Goal: Navigation & Orientation: Understand site structure

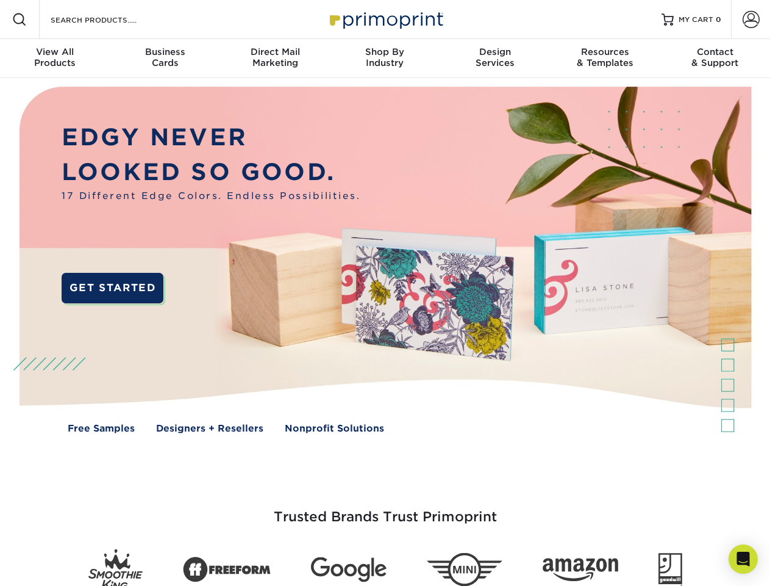
click at [385, 293] on img at bounding box center [385, 268] width 762 height 381
click at [20, 20] on span at bounding box center [19, 19] width 15 height 15
click at [751, 20] on span at bounding box center [751, 19] width 17 height 17
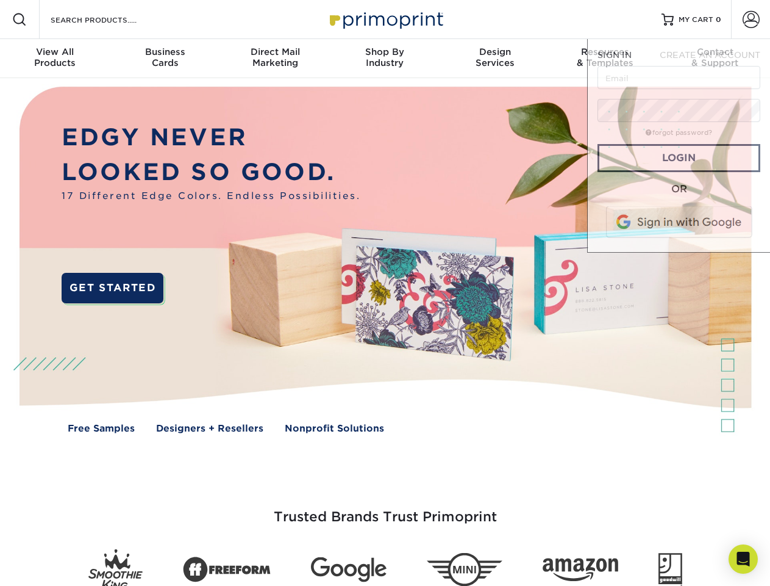
click at [55, 59] on div "View All Products" at bounding box center [55, 57] width 110 height 22
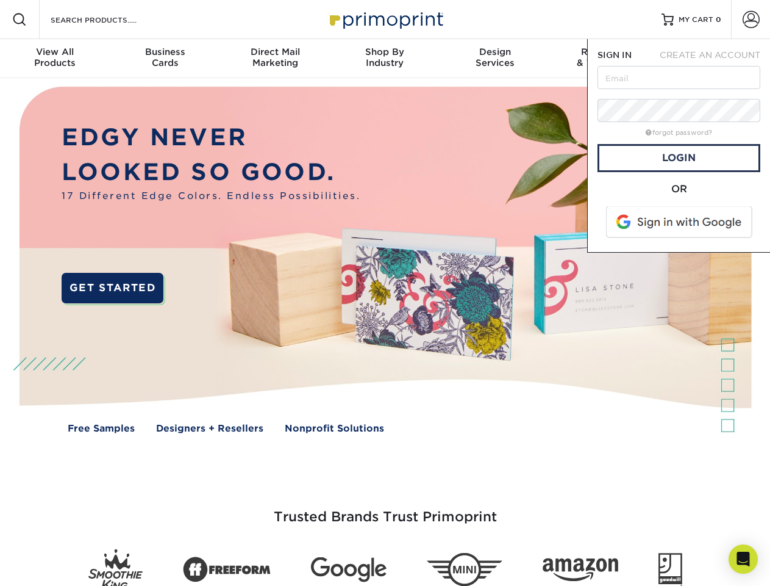
click at [165, 59] on div "Business Cards" at bounding box center [165, 57] width 110 height 22
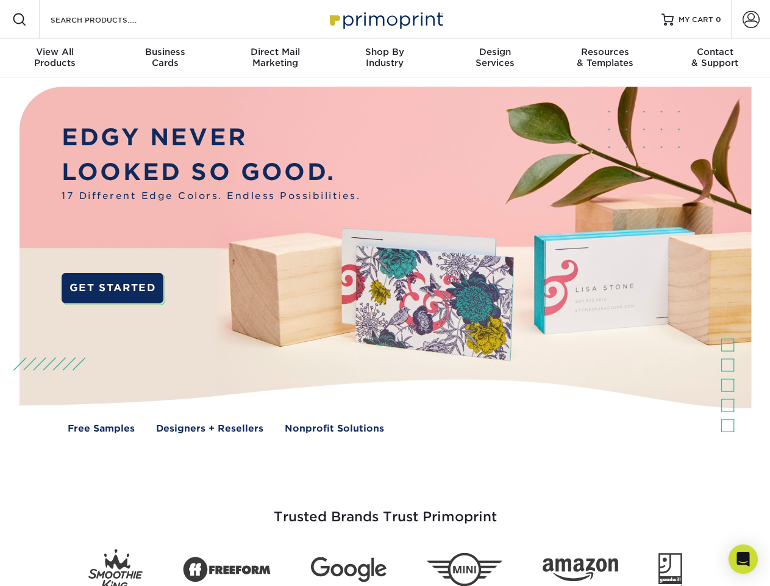
click at [275, 59] on div "Direct Mail Marketing" at bounding box center [275, 57] width 110 height 22
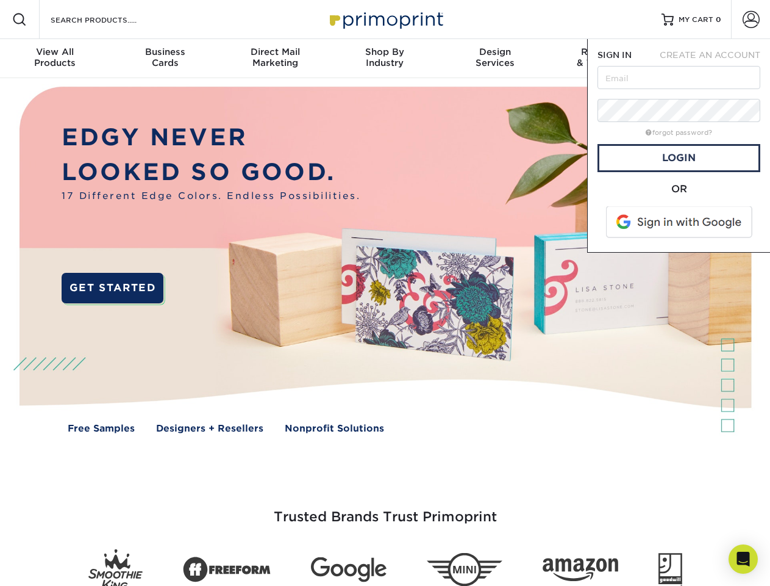
click at [385, 59] on div "Shop By Industry" at bounding box center [385, 57] width 110 height 22
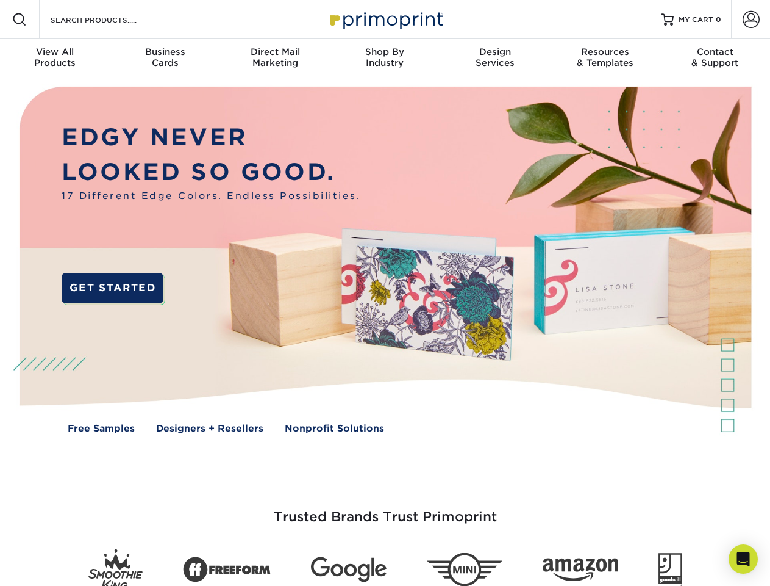
click at [495, 59] on div "Design Services" at bounding box center [495, 57] width 110 height 22
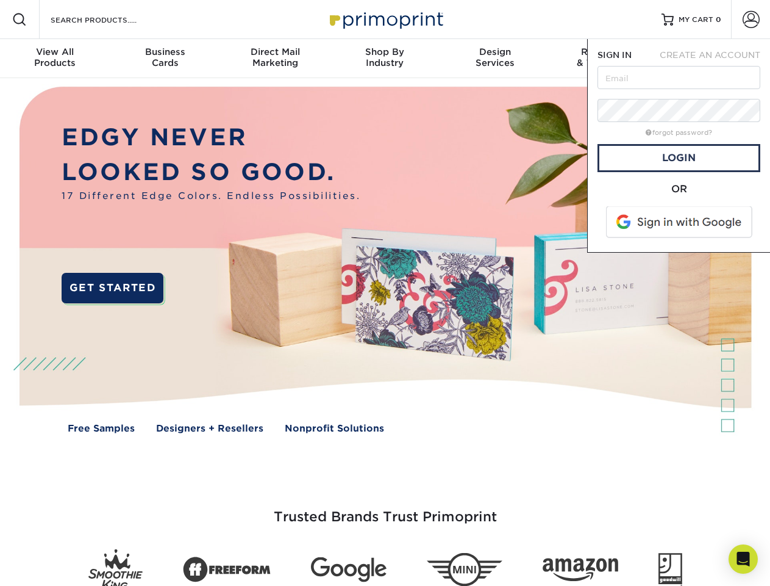
click at [605, 59] on span "SIGN IN" at bounding box center [615, 55] width 34 height 10
click at [715, 59] on div "Contact & Support" at bounding box center [716, 57] width 110 height 22
